Goal: Transaction & Acquisition: Subscribe to service/newsletter

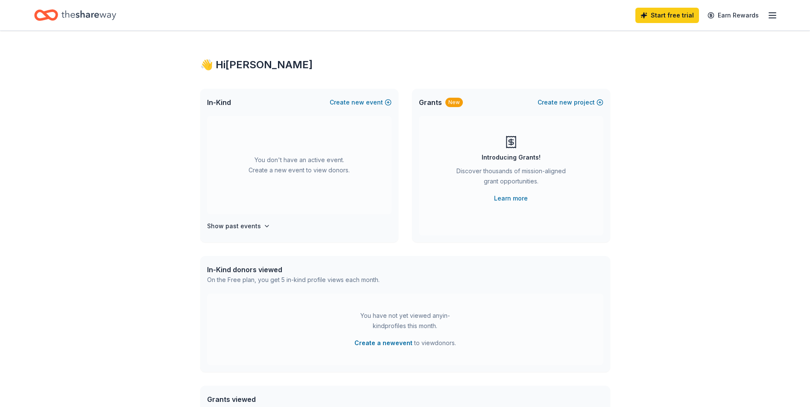
click at [294, 177] on div "You don't have an active event. Create a new event to view donors." at bounding box center [299, 165] width 184 height 98
click at [456, 164] on div "Introducing Grants! Discover thousands of mission-aligned grant opportunities. …" at bounding box center [511, 169] width 150 height 68
click at [514, 200] on link "Learn more" at bounding box center [511, 198] width 34 height 10
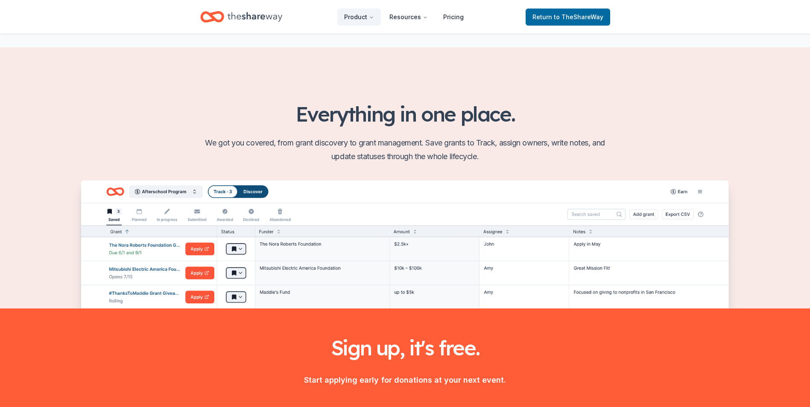
scroll to position [1017, 0]
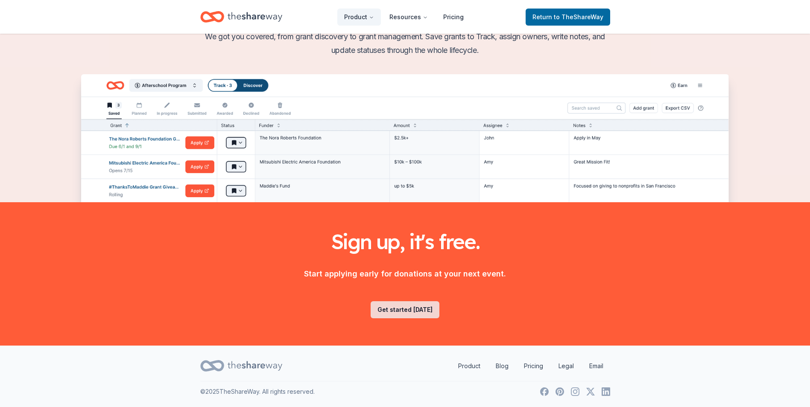
click at [407, 312] on link "Get started [DATE]" at bounding box center [404, 309] width 69 height 17
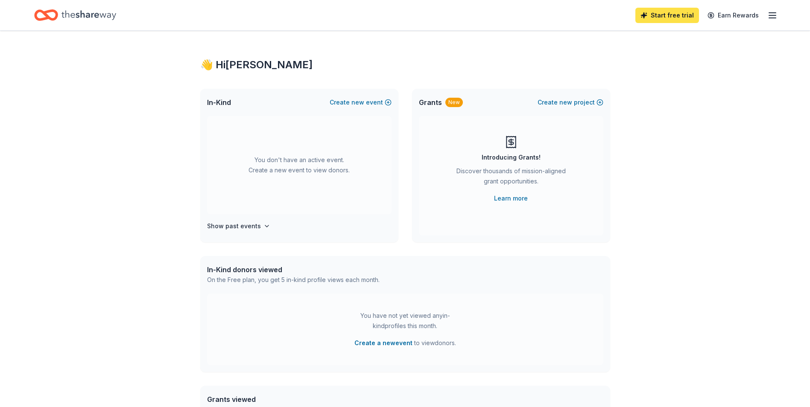
click at [669, 14] on link "Start free trial" at bounding box center [667, 15] width 64 height 15
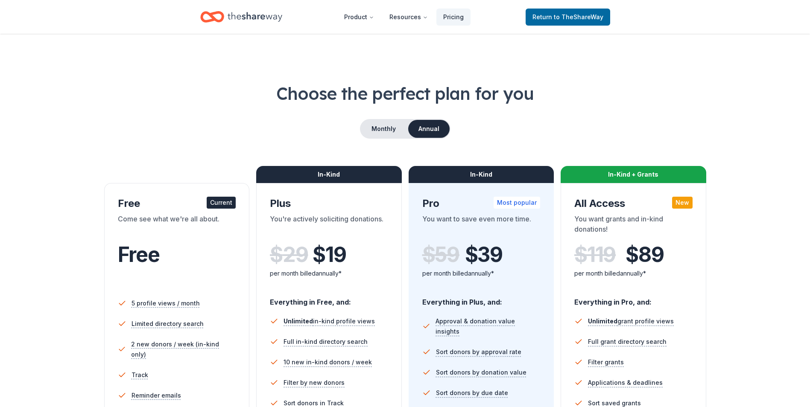
click at [175, 207] on div "Free Current" at bounding box center [177, 204] width 118 height 14
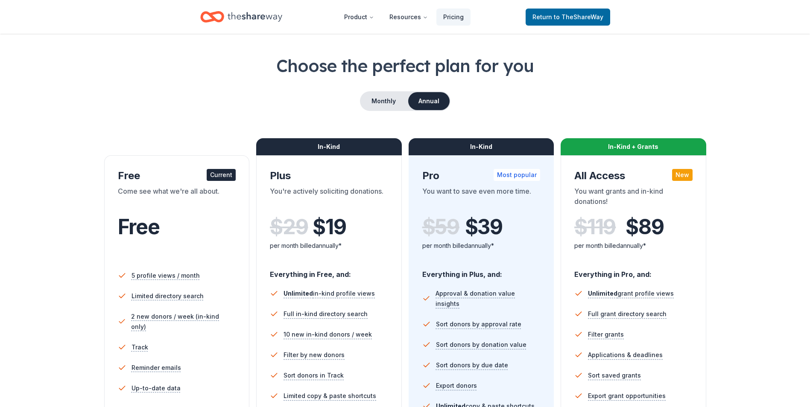
scroll to position [43, 0]
